Goal: Task Accomplishment & Management: Manage account settings

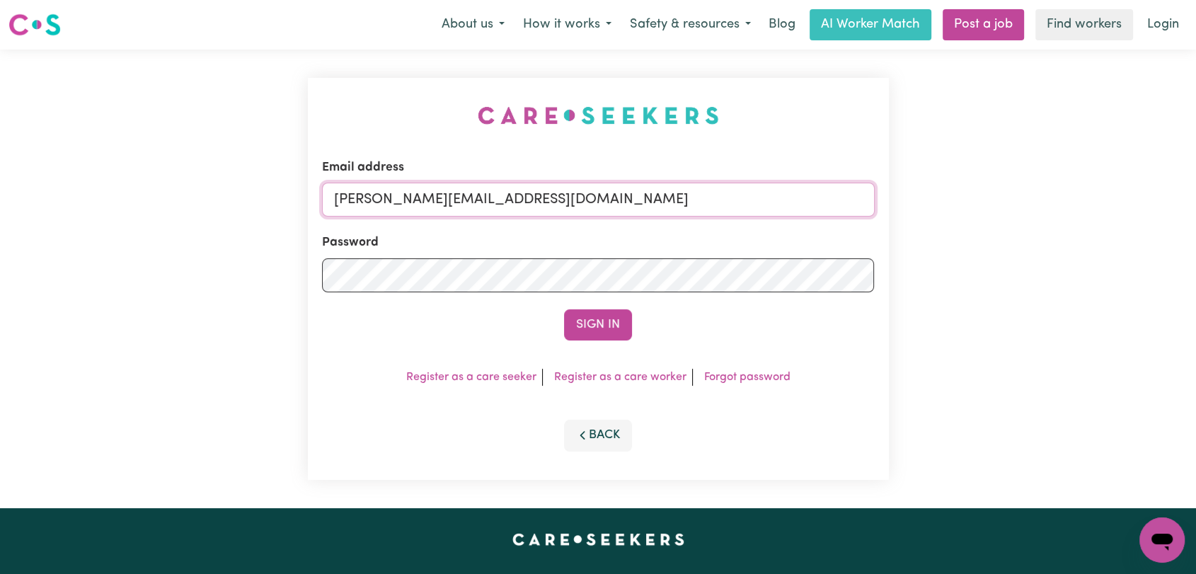
click at [594, 210] on input "[PERSON_NAME][EMAIL_ADDRESS][DOMAIN_NAME]" at bounding box center [598, 200] width 553 height 34
click at [1053, 166] on div "Email address [PERSON_NAME][EMAIL_ADDRESS][DOMAIN_NAME] Password Sign In Regist…" at bounding box center [598, 279] width 1196 height 458
drag, startPoint x: 576, startPoint y: 191, endPoint x: 560, endPoint y: 206, distance: 22.0
click at [575, 191] on input "[PERSON_NAME][EMAIL_ADDRESS][DOMAIN_NAME]" at bounding box center [598, 200] width 553 height 34
drag, startPoint x: 410, startPoint y: 201, endPoint x: 819, endPoint y: 240, distance: 410.8
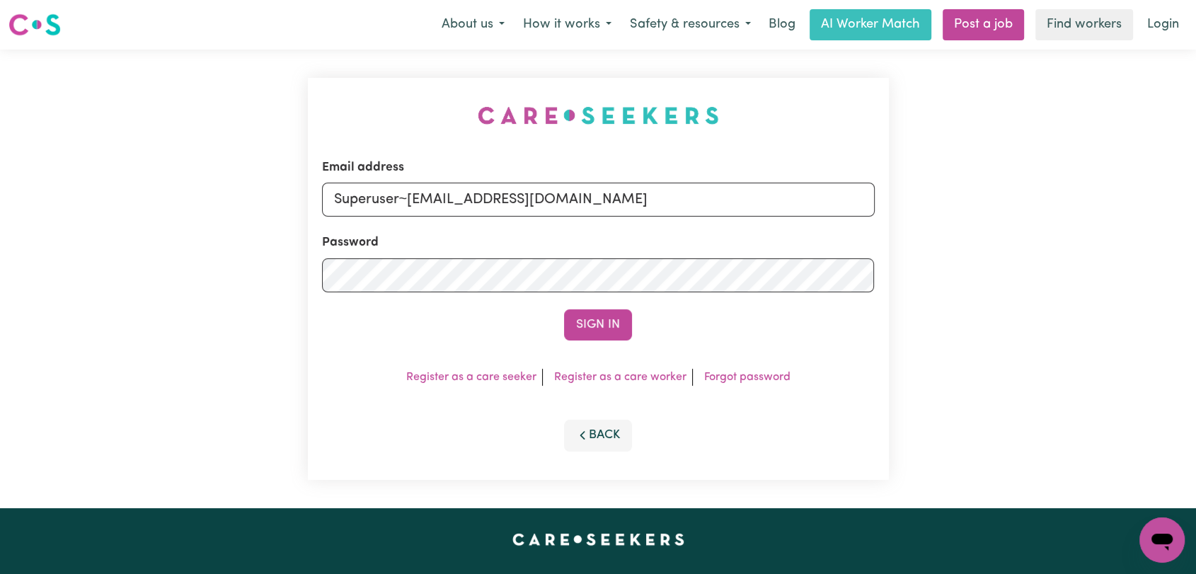
click at [819, 240] on form "Email address Superuser~[EMAIL_ADDRESS][DOMAIN_NAME] Password Sign In" at bounding box center [598, 249] width 553 height 182
type input "Superuser~[EMAIL_ADDRESS][DOMAIN_NAME]"
click at [584, 335] on button "Sign In" at bounding box center [598, 324] width 68 height 31
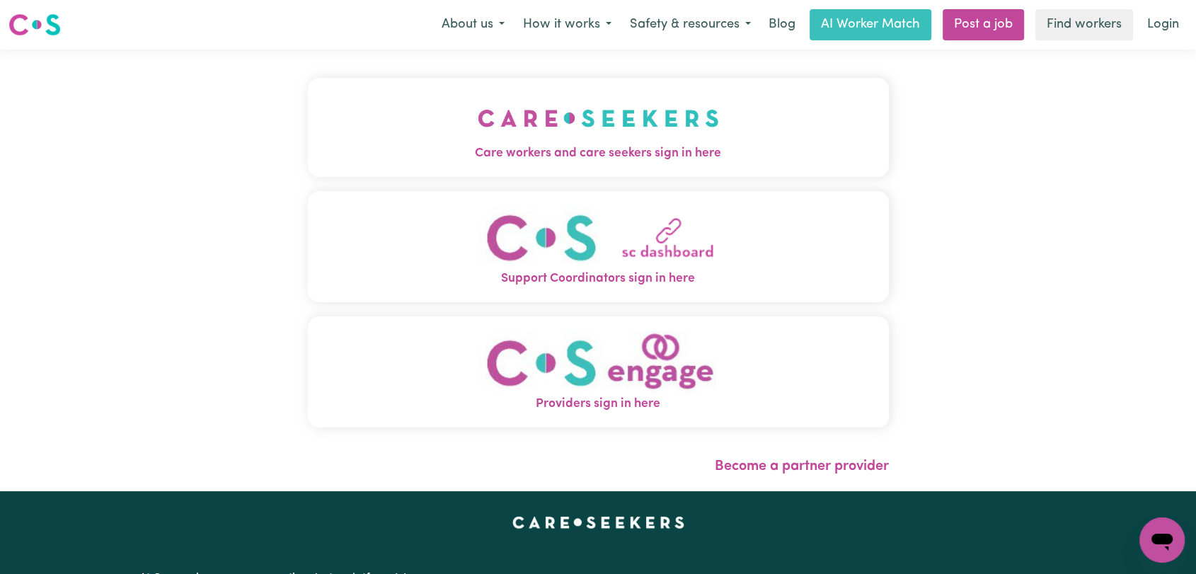
click at [691, 141] on img "Care workers and care seekers sign in here" at bounding box center [598, 118] width 241 height 52
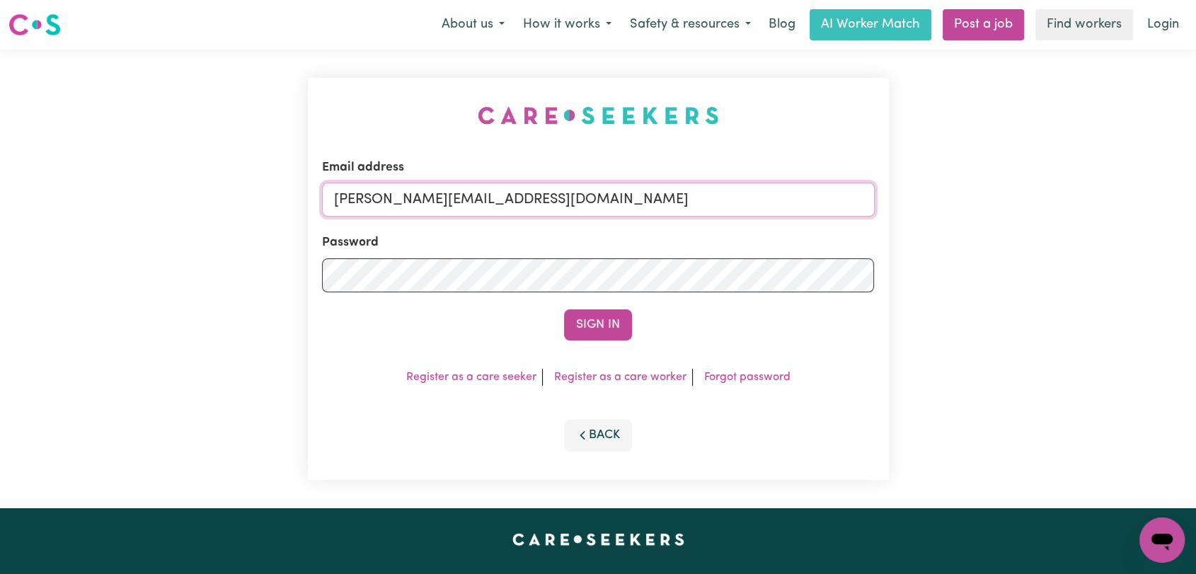
click at [612, 198] on input "[PERSON_NAME][EMAIL_ADDRESS][DOMAIN_NAME]" at bounding box center [598, 200] width 553 height 34
type input "[EMAIL_ADDRESS][DOMAIN_NAME]"
click at [607, 324] on button "Sign In" at bounding box center [598, 324] width 68 height 31
